Goal: Task Accomplishment & Management: Use online tool/utility

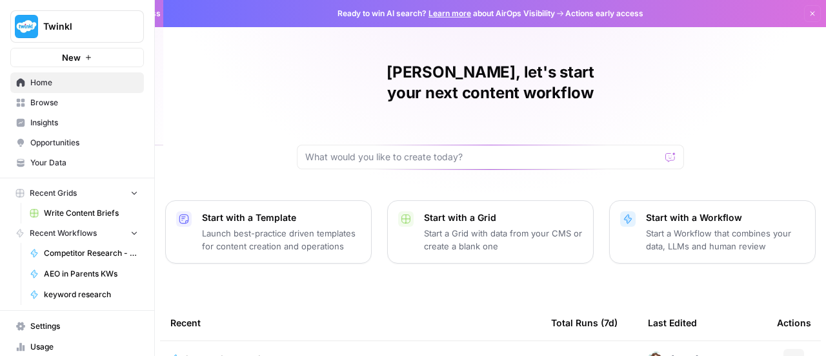
click at [704, 227] on p "Start a Workflow that combines your data, LLMs and human review" at bounding box center [725, 240] width 159 height 26
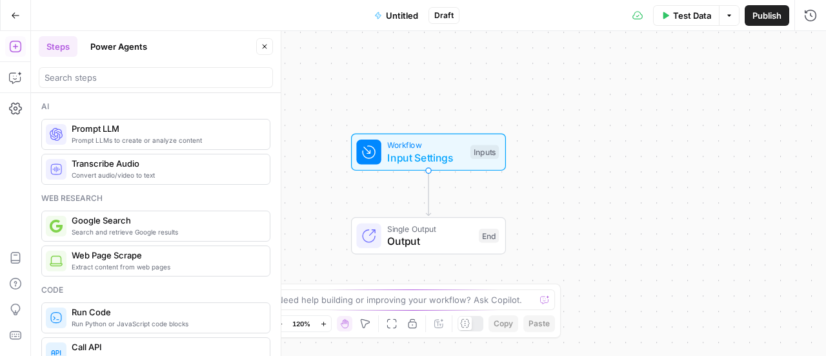
click at [15, 85] on button "Copilot" at bounding box center [15, 77] width 21 height 21
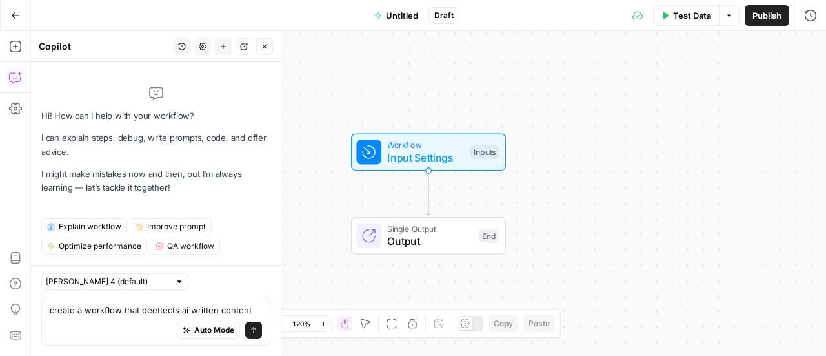
type textarea "create a workflow that deettects ai written content from a text"
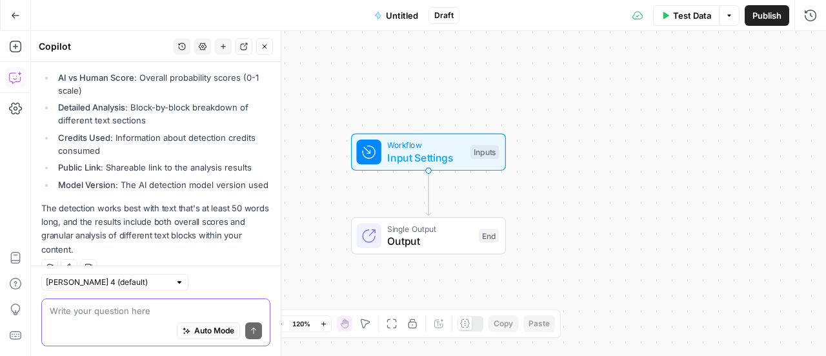
scroll to position [674, 0]
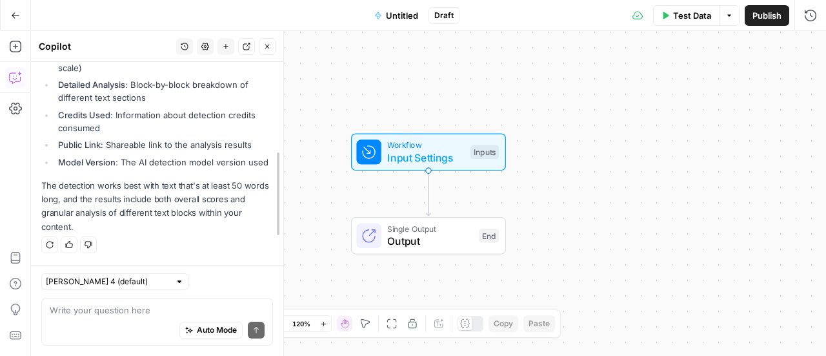
drag, startPoint x: 275, startPoint y: 289, endPoint x: 276, endPoint y: 245, distance: 43.9
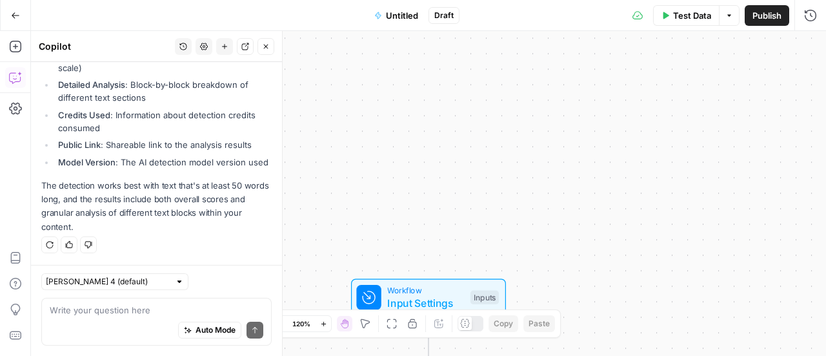
click at [191, 96] on ul "AI vs Human Score : Overall probability scores (0-1 scale) Detailed Analysis : …" at bounding box center [156, 108] width 230 height 120
click at [587, 183] on div "Workflow Input Settings Inputs Single Output Output End" at bounding box center [428, 193] width 795 height 325
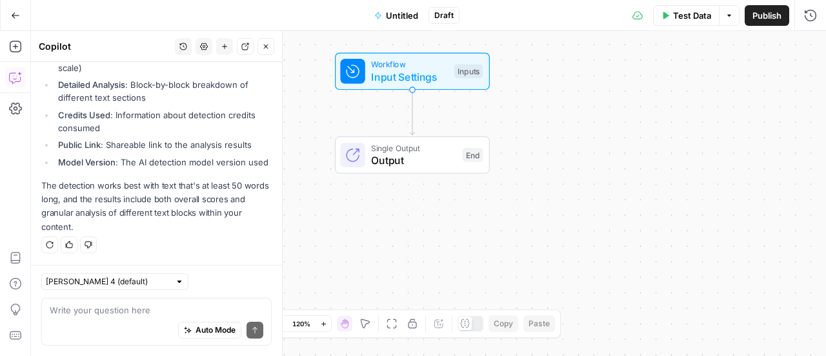
click at [194, 80] on li "Detailed Analysis : Block-by-block breakdown of different text sections" at bounding box center [163, 91] width 217 height 26
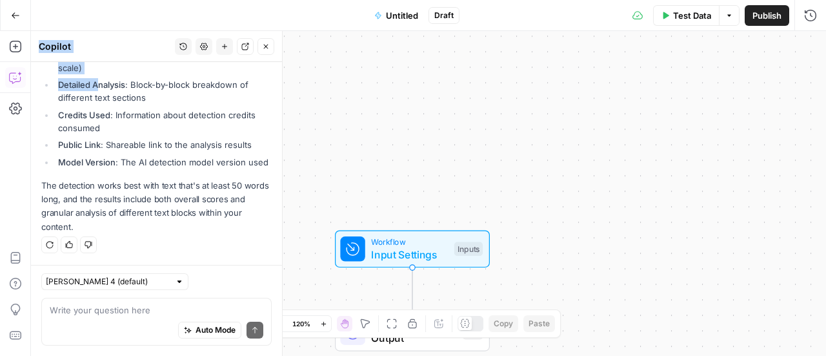
drag, startPoint x: 97, startPoint y: 74, endPoint x: 150, endPoint y: 185, distance: 122.1
click at [150, 221] on p "The detection works best with text that's at least 50 words long, and the resul…" at bounding box center [156, 206] width 230 height 55
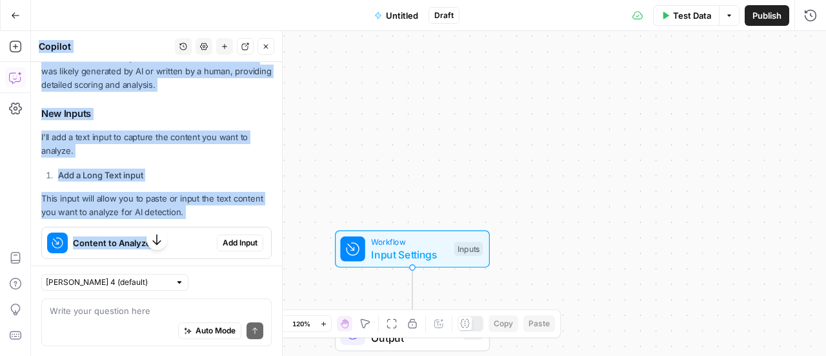
scroll to position [0, 0]
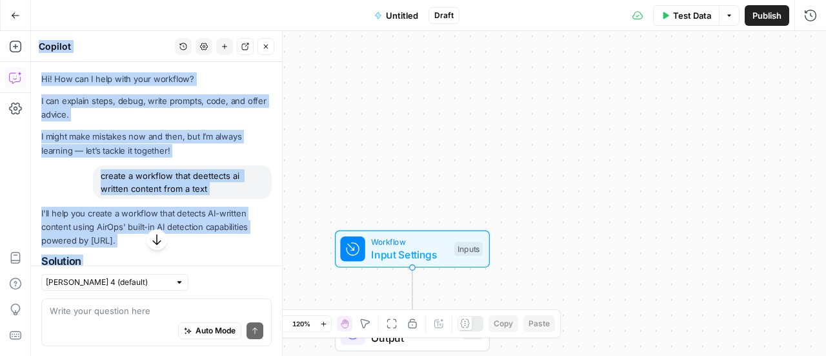
drag, startPoint x: 150, startPoint y: 221, endPoint x: 131, endPoint y: 23, distance: 199.7
click at [131, 23] on body "Twinkl New Home Browse Insights Opportunities Your Data Recent Grids Write Cont…" at bounding box center [413, 178] width 826 height 356
click at [107, 188] on div "create a workflow that deettects ai written content from a text" at bounding box center [182, 182] width 179 height 34
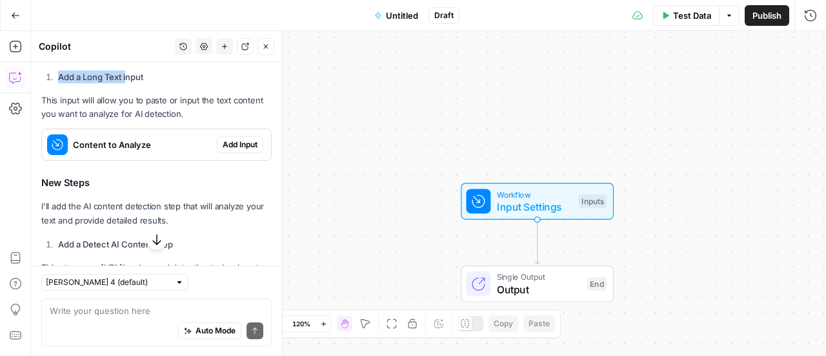
scroll to position [314, 0]
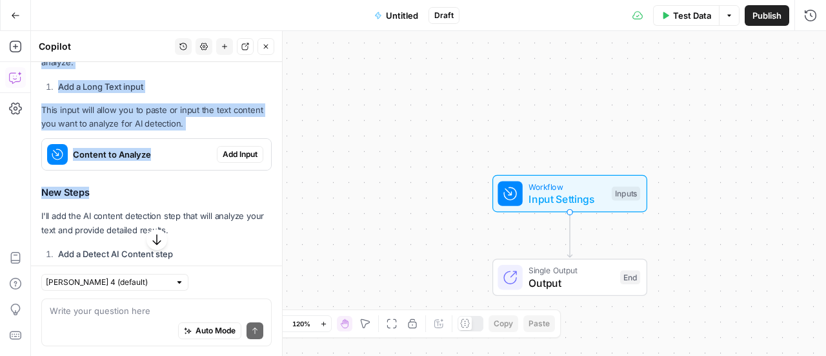
drag, startPoint x: 133, startPoint y: 221, endPoint x: 148, endPoint y: 180, distance: 44.1
click at [148, 180] on div "I'll help you create a workflow that detects AI-written content using AirOps' b…" at bounding box center [156, 230] width 230 height 677
click at [229, 154] on span "Add Input" at bounding box center [240, 154] width 35 height 12
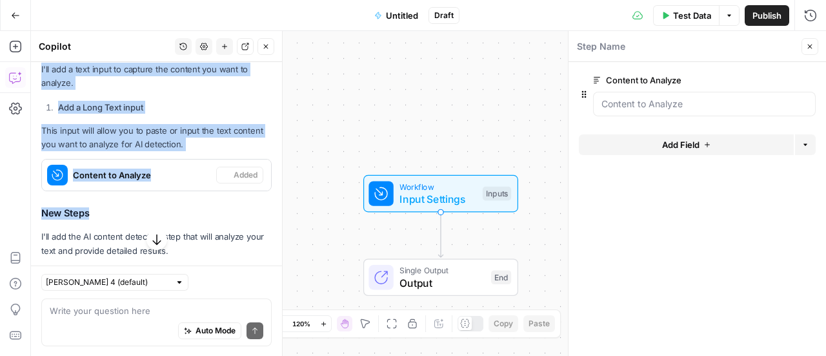
scroll to position [335, 0]
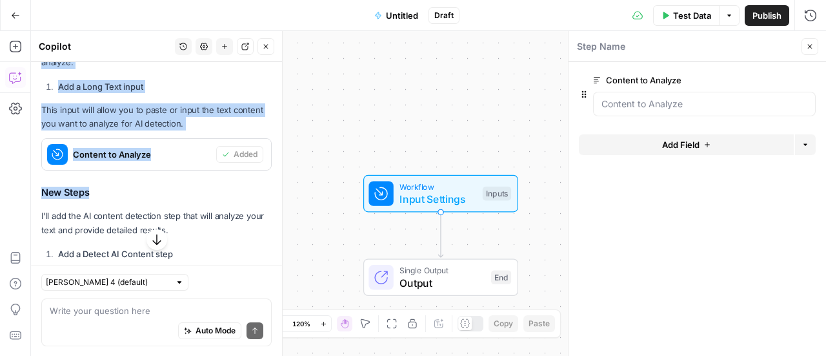
click at [196, 101] on div "I'll help you create a workflow that detects AI-written content using AirOps' b…" at bounding box center [156, 230] width 230 height 677
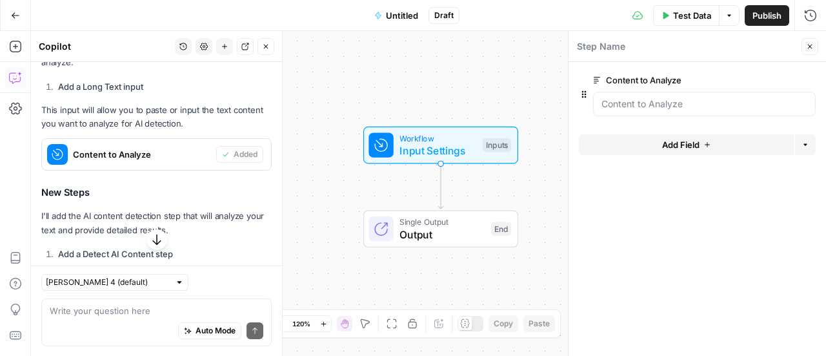
click at [152, 238] on icon "button" at bounding box center [156, 238] width 13 height 13
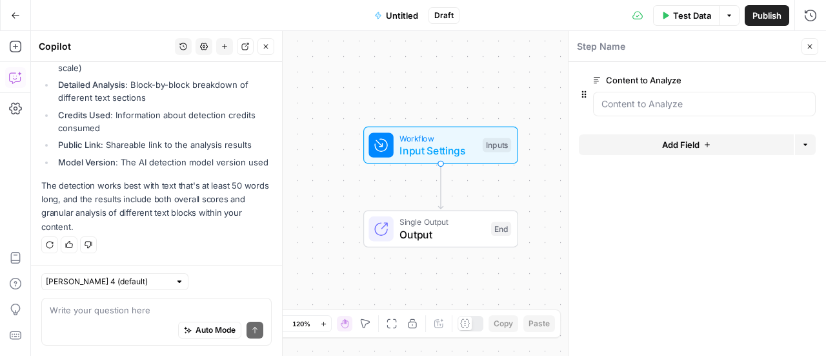
scroll to position [695, 0]
click at [656, 103] on Analyze "Content to Analyze" at bounding box center [705, 103] width 206 height 13
click at [612, 101] on Analyze "Content to Analyze" at bounding box center [705, 103] width 206 height 13
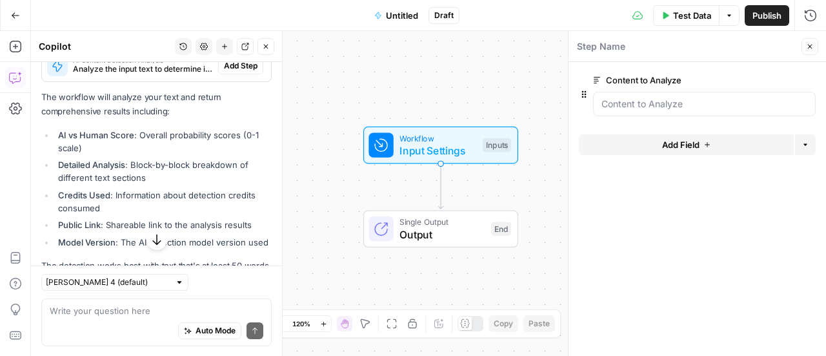
scroll to position [579, 0]
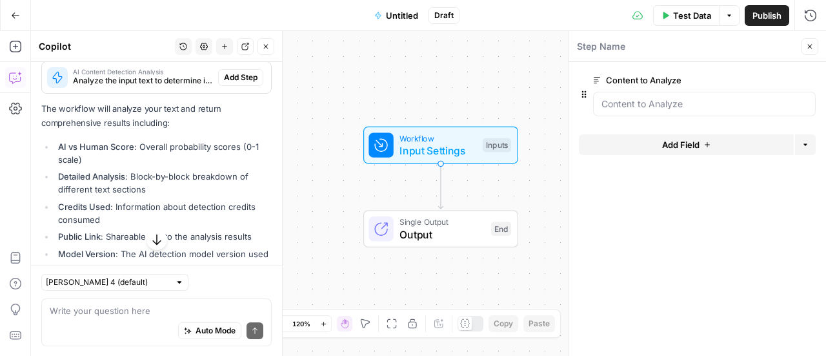
drag, startPoint x: 612, startPoint y: 101, endPoint x: 141, endPoint y: 116, distance: 471.5
click at [224, 83] on span "Add Step" at bounding box center [241, 78] width 34 height 12
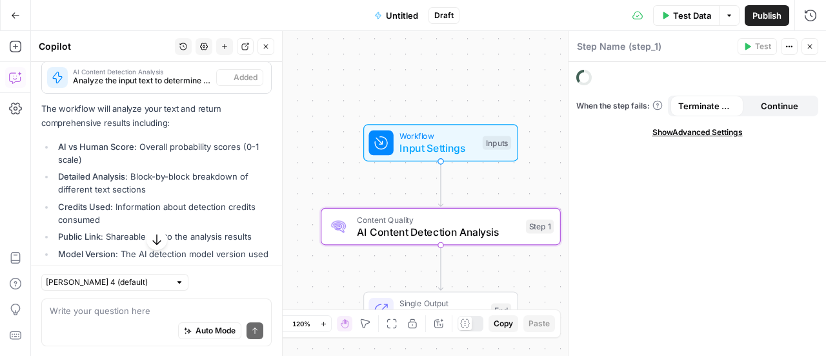
type textarea "AI Content Detection Analysis"
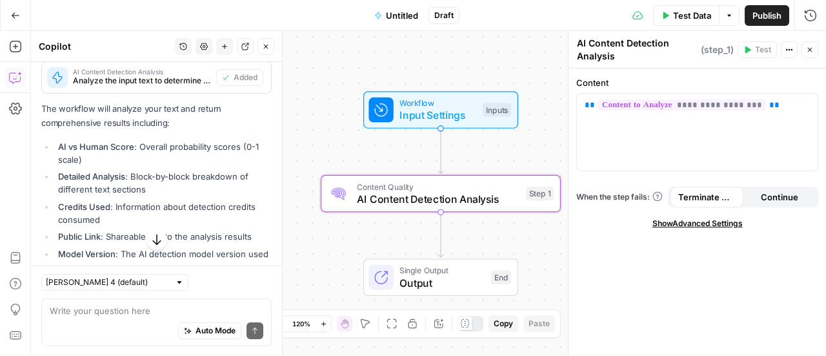
click at [217, 166] on li "AI vs Human Score : Overall probability scores (0-1 scale)" at bounding box center [163, 153] width 217 height 26
drag, startPoint x: 182, startPoint y: 127, endPoint x: 159, endPoint y: 16, distance: 113.4
click at [159, 16] on body "Twinkl New Home Browse Insights Opportunities Your Data Recent Grids Write Cont…" at bounding box center [413, 178] width 826 height 356
click at [164, 196] on li "Detailed Analysis : Block-by-block breakdown of different text sections" at bounding box center [163, 183] width 217 height 26
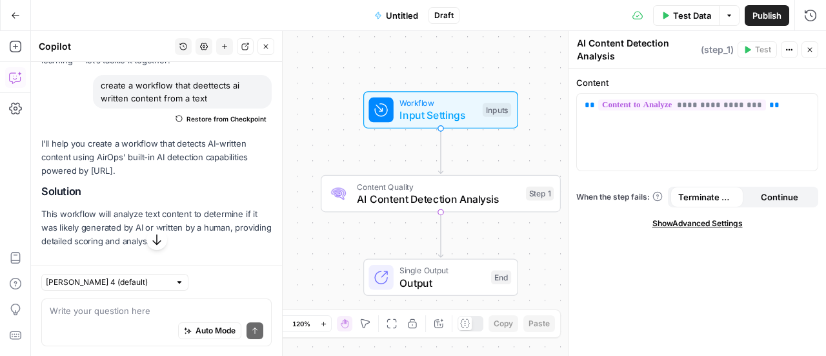
scroll to position [0, 0]
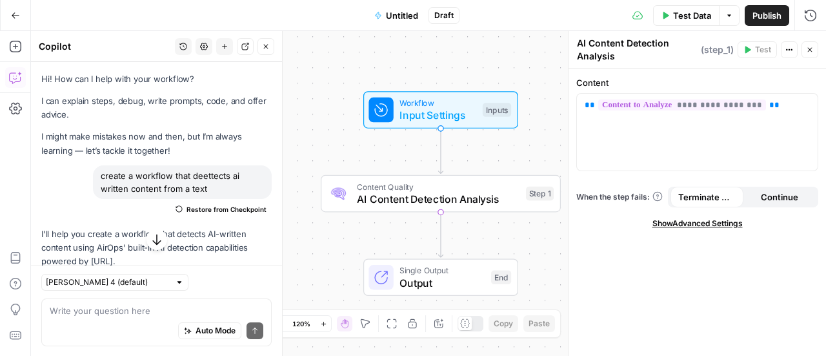
drag, startPoint x: 164, startPoint y: 201, endPoint x: 96, endPoint y: 251, distance: 85.0
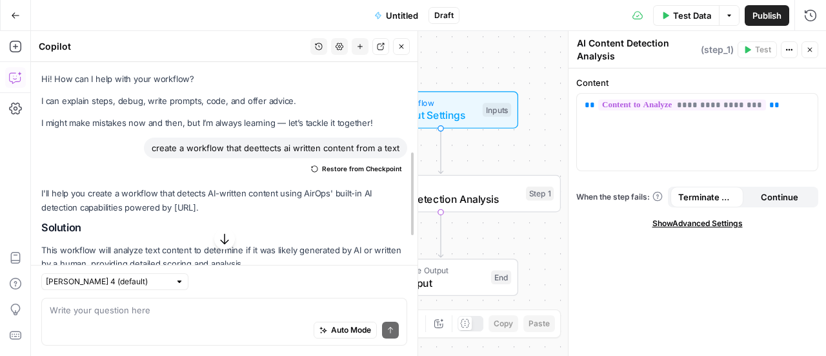
drag, startPoint x: 279, startPoint y: 123, endPoint x: 415, endPoint y: 119, distance: 136.3
click at [392, 123] on p "I might make mistakes now and then, but I’m always learning — let’s tackle it t…" at bounding box center [224, 123] width 366 height 14
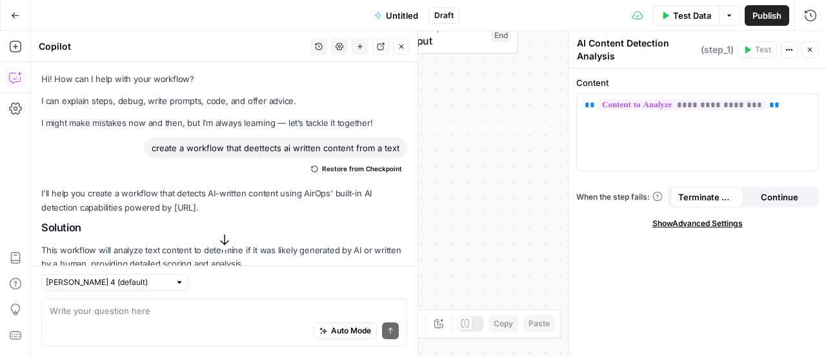
click at [207, 200] on p "I'll help you create a workflow that detects AI-written content using AirOps' b…" at bounding box center [224, 200] width 366 height 27
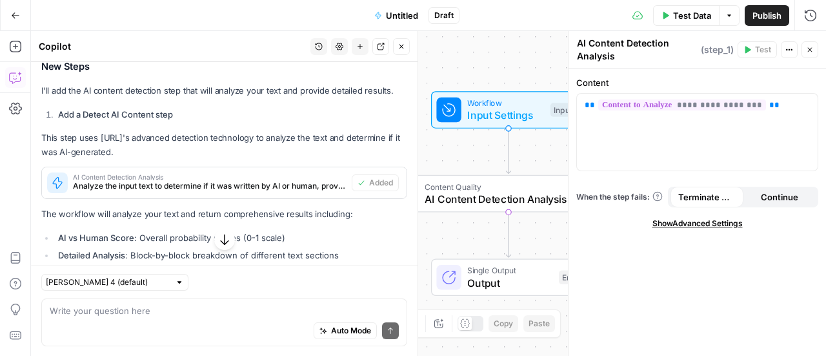
scroll to position [494, 0]
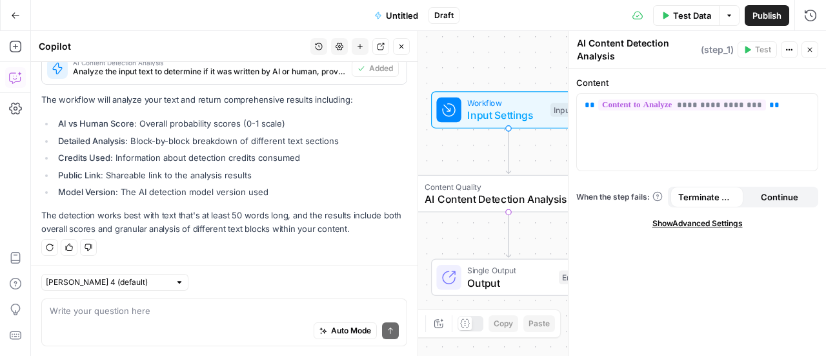
drag, startPoint x: 207, startPoint y: 200, endPoint x: 235, endPoint y: 235, distance: 45.0
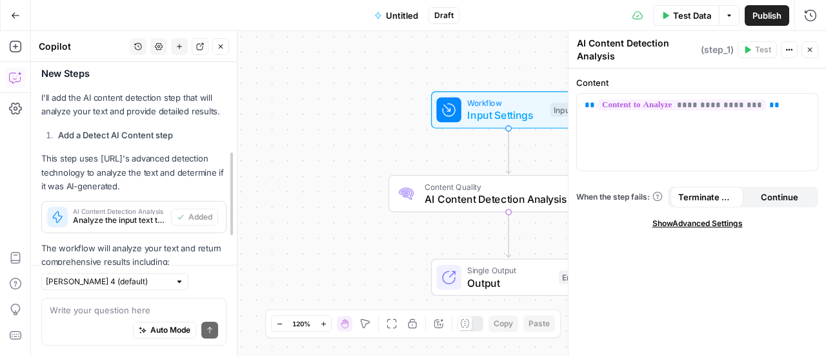
scroll to position [670, 0]
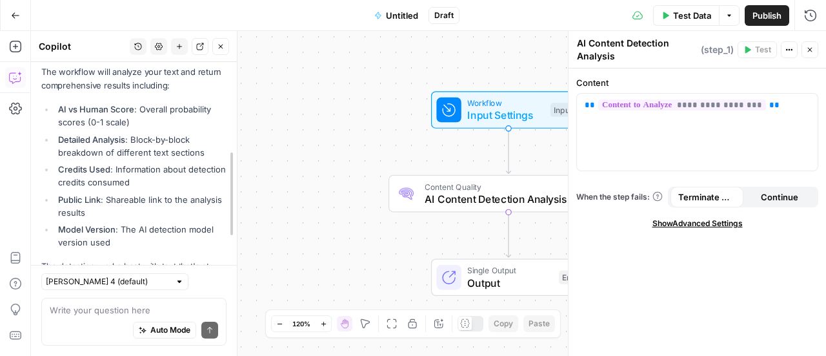
drag, startPoint x: 413, startPoint y: 284, endPoint x: 191, endPoint y: 280, distance: 222.1
click at [763, 105] on p "**********" at bounding box center [698, 105] width 226 height 13
click at [693, 17] on span "Test Data" at bounding box center [692, 15] width 38 height 13
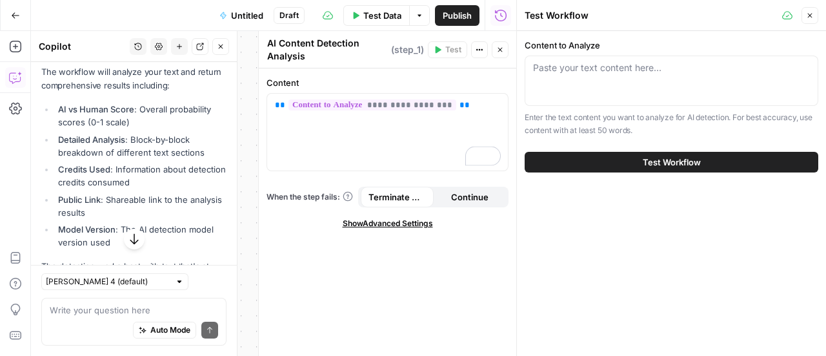
click at [573, 75] on div "Paste your text content here..." at bounding box center [672, 81] width 294 height 50
paste textarea "I am an experienced and dedicated qualified teacher with over five years of tea…"
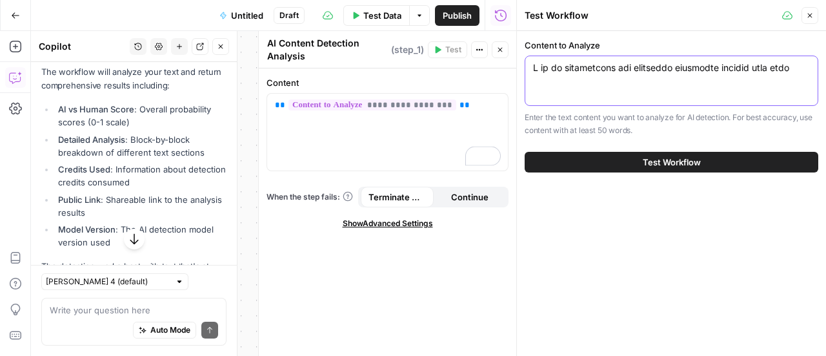
scroll to position [961, 0]
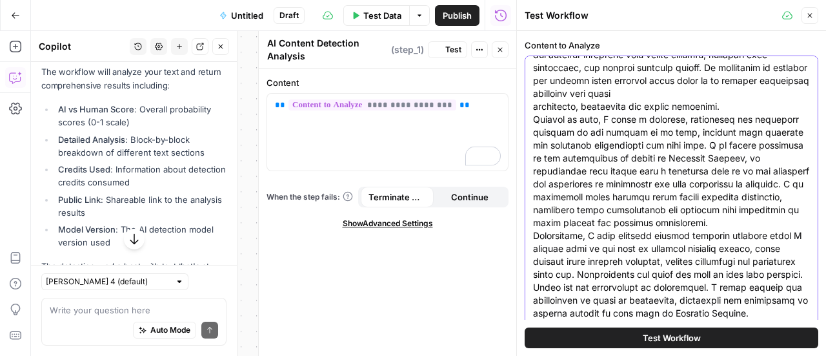
type textarea "I am an experienced and dedicated qualified teacher with over five years of tea…"
click at [595, 338] on button "Test Workflow" at bounding box center [672, 337] width 294 height 21
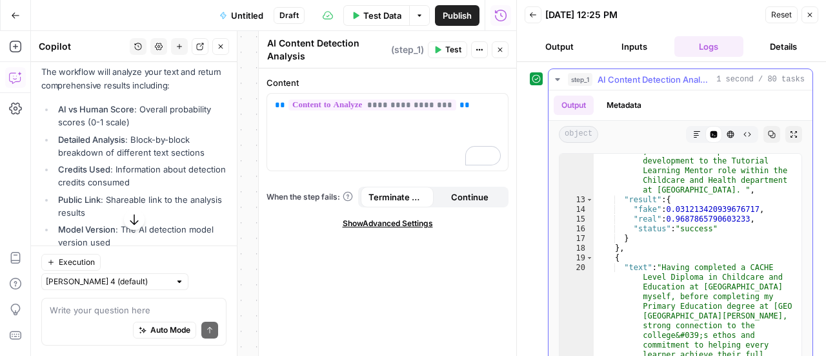
scroll to position [231, 0]
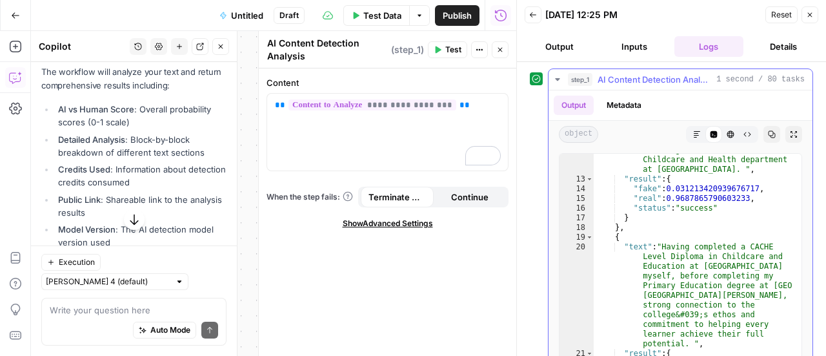
click at [693, 134] on icon "button" at bounding box center [697, 134] width 8 height 8
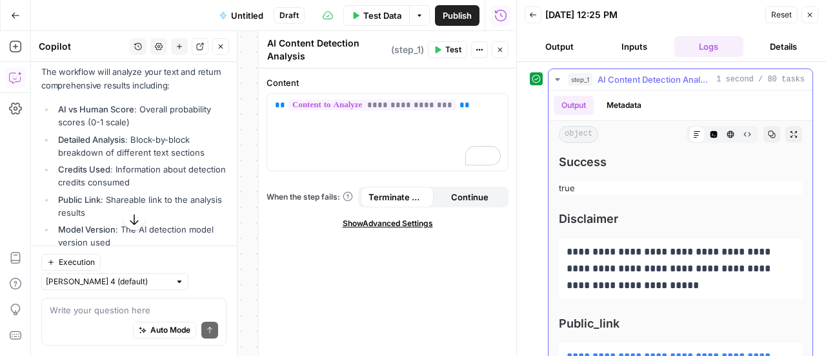
click at [790, 134] on icon "button" at bounding box center [794, 134] width 8 height 8
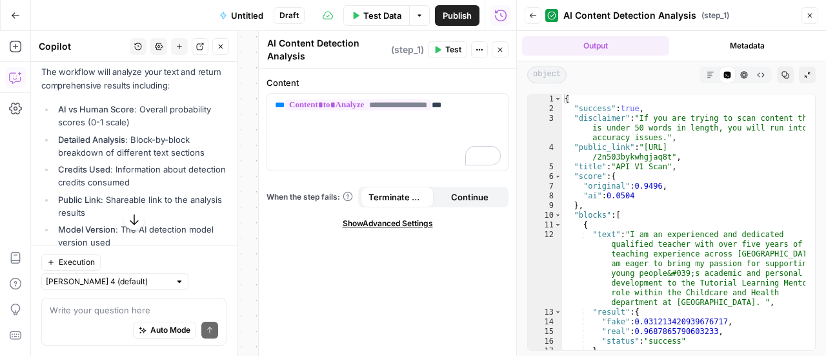
click at [708, 76] on icon "button" at bounding box center [711, 75] width 8 height 8
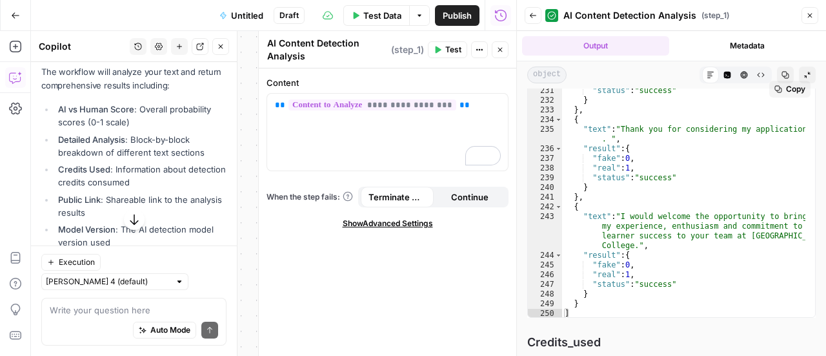
scroll to position [3204, 0]
click at [132, 220] on icon "button" at bounding box center [134, 219] width 13 height 13
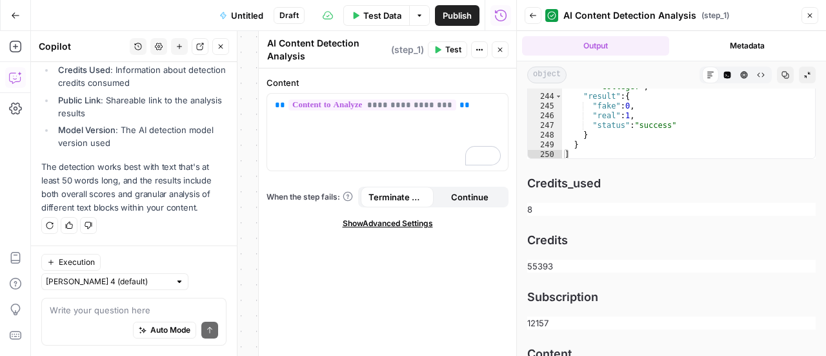
scroll to position [582, 0]
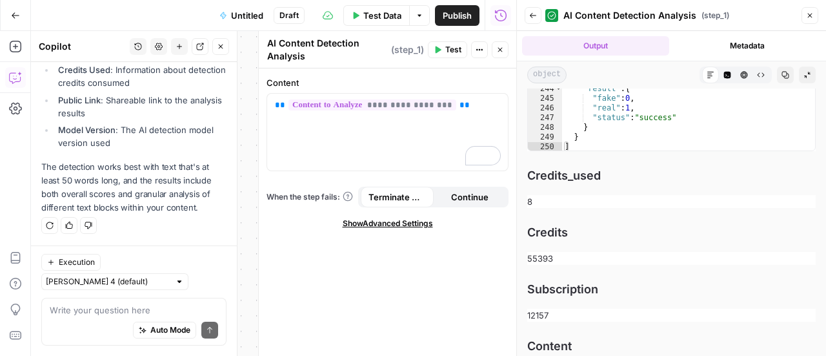
click at [15, 15] on icon "button" at bounding box center [15, 15] width 9 height 9
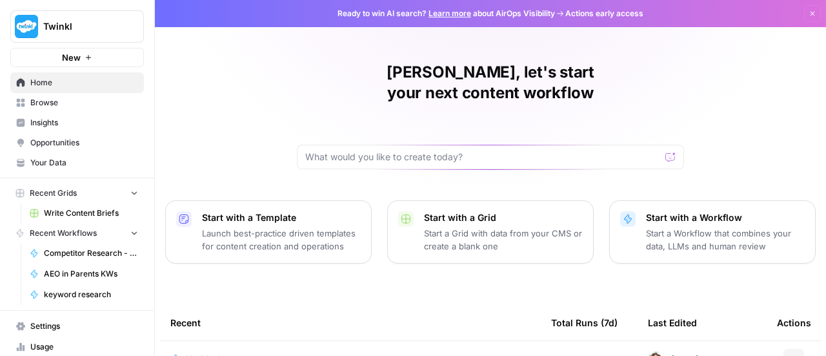
click at [790, 355] on icon "button" at bounding box center [794, 359] width 8 height 8
click at [695, 308] on span "Delete" at bounding box center [731, 307] width 103 height 13
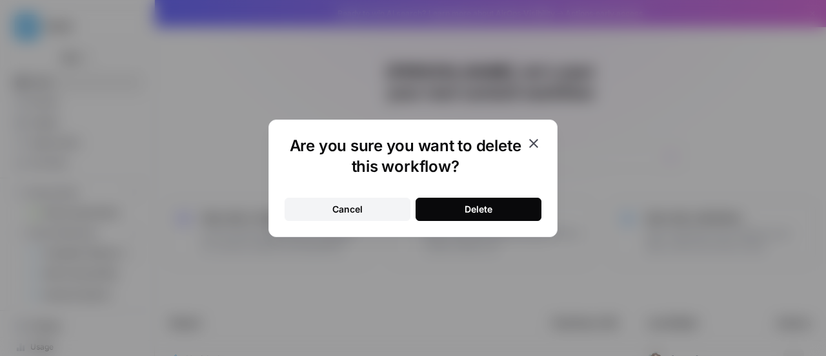
click at [490, 202] on button "Delete" at bounding box center [479, 209] width 126 height 23
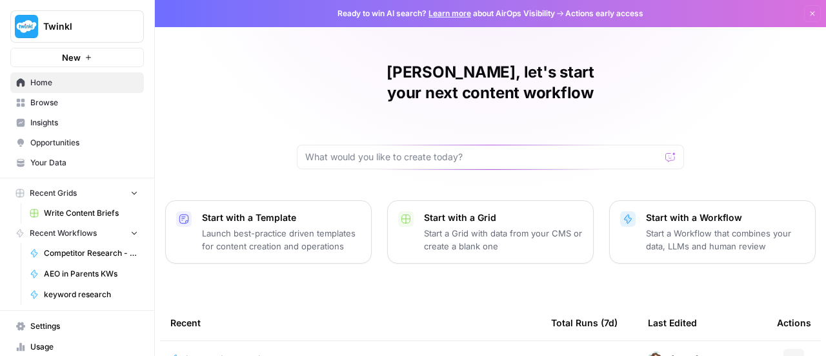
click at [321, 211] on p "Start with a Template" at bounding box center [281, 217] width 159 height 13
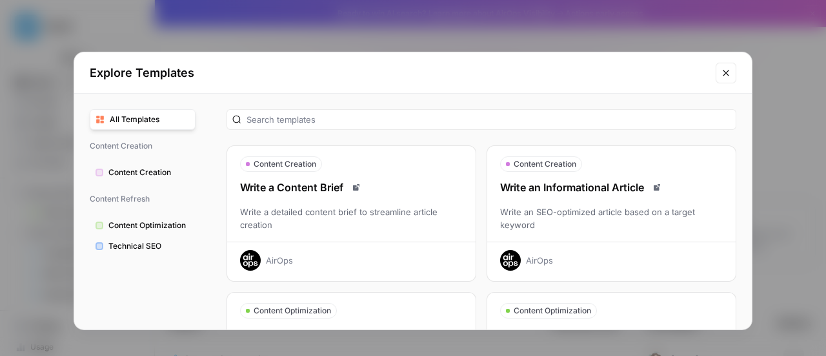
click at [717, 75] on button "Close modal" at bounding box center [726, 73] width 21 height 21
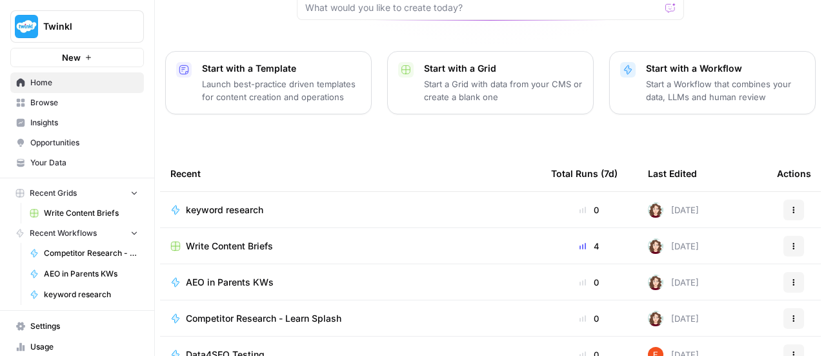
scroll to position [178, 0]
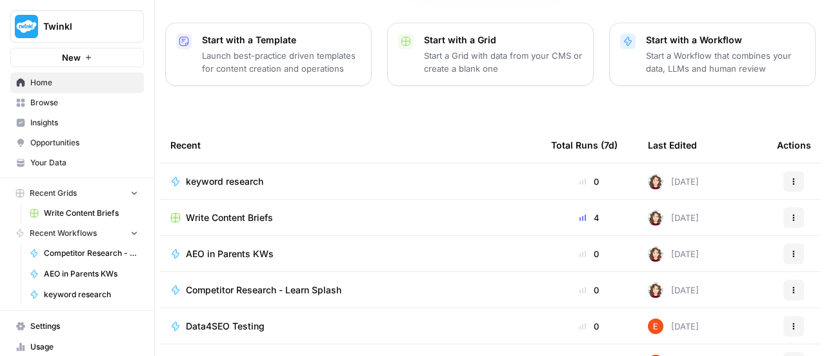
click at [48, 348] on span "Usage" at bounding box center [84, 347] width 108 height 12
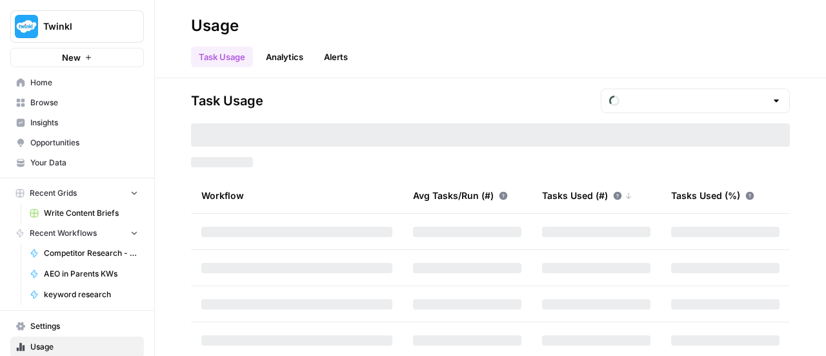
type input "October Tasks"
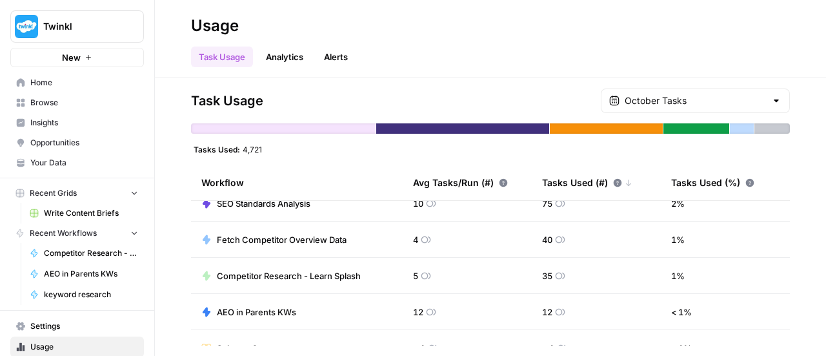
scroll to position [201, 0]
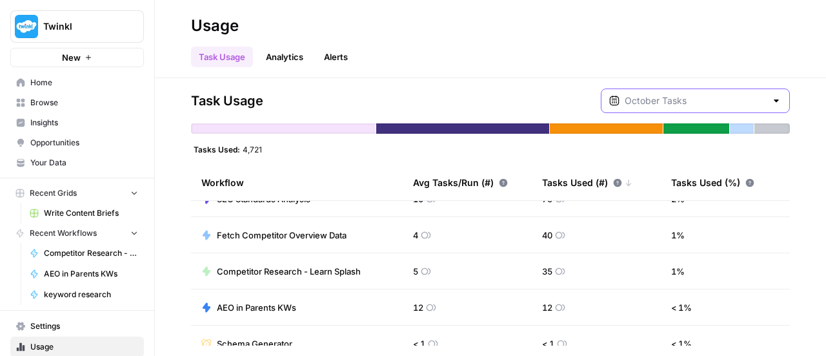
click at [698, 104] on input "text" at bounding box center [695, 100] width 141 height 13
